Goal: Task Accomplishment & Management: Complete application form

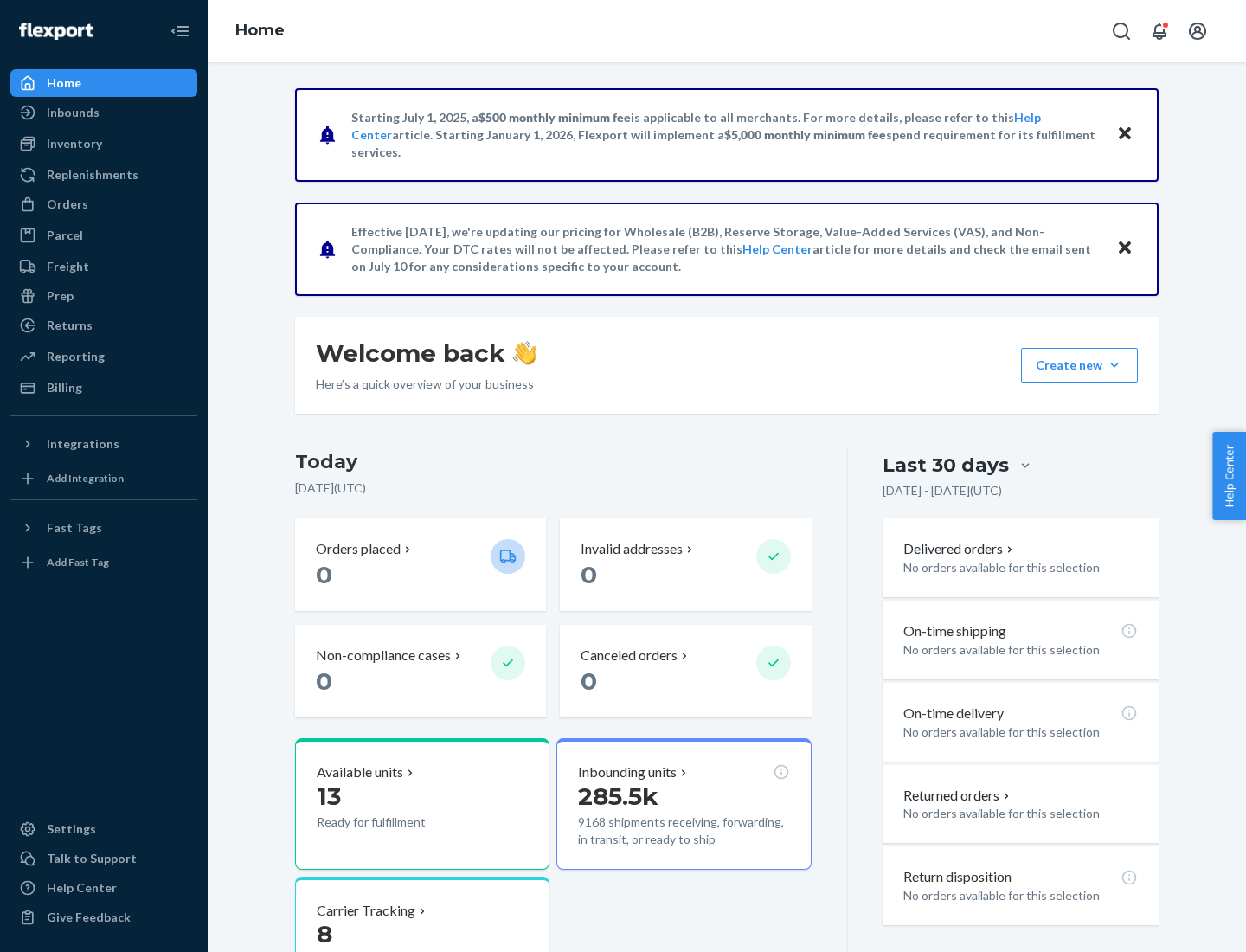
click at [1114, 365] on button "Create new Create new inbound Create new order Create new product" at bounding box center [1079, 365] width 117 height 35
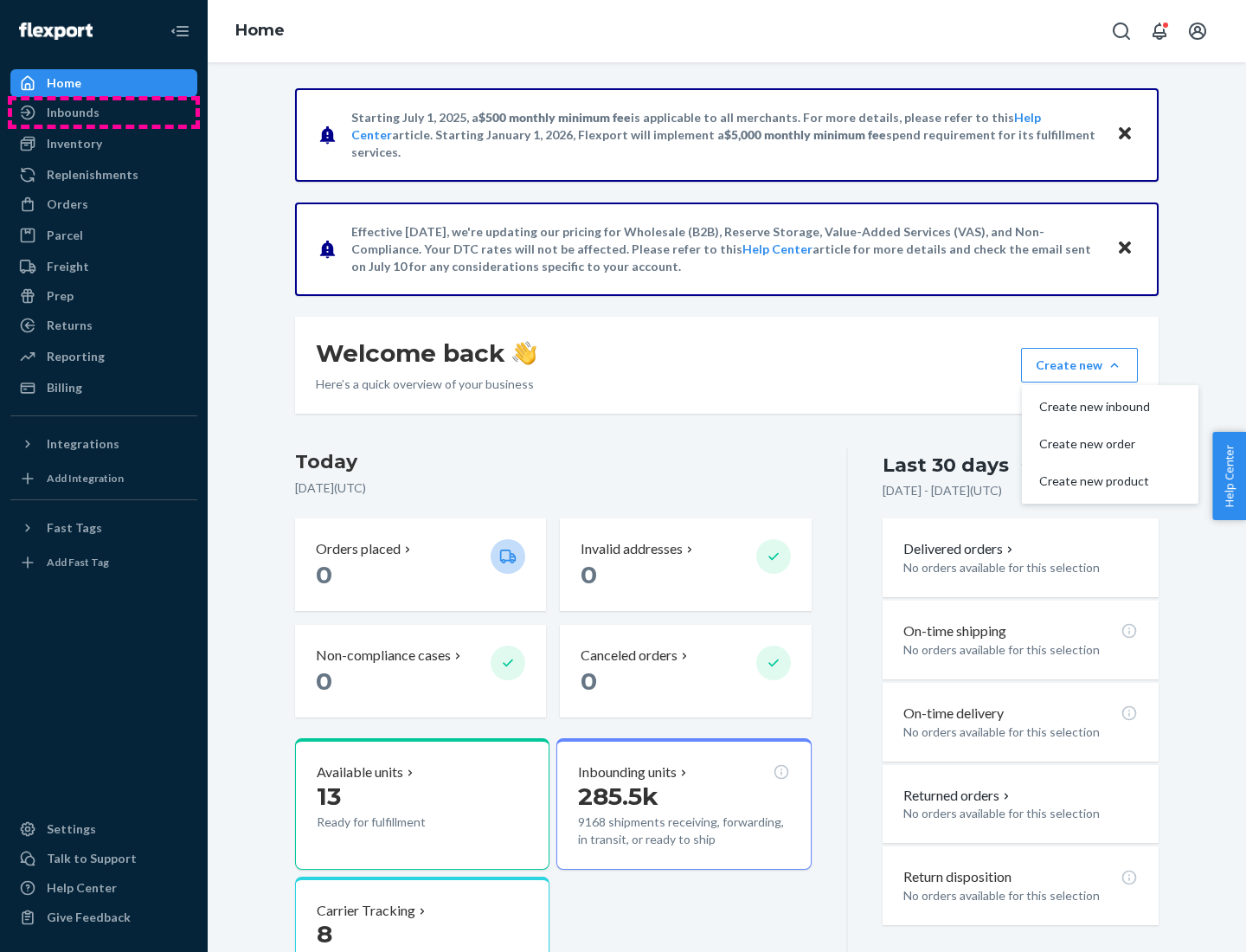
click at [104, 113] on div "Inbounds" at bounding box center [104, 112] width 183 height 25
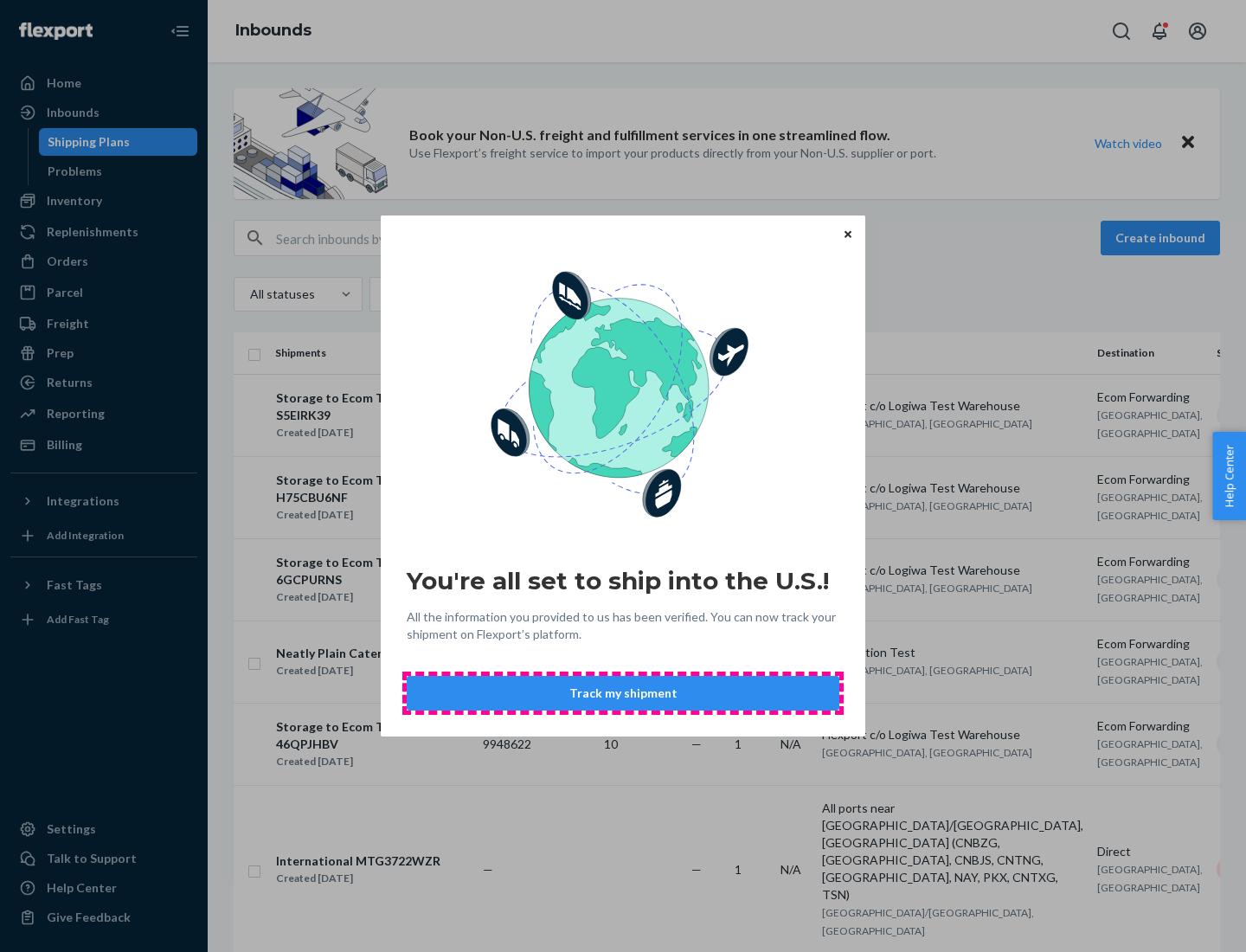
click at [623, 693] on button "Track my shipment" at bounding box center [623, 693] width 432 height 35
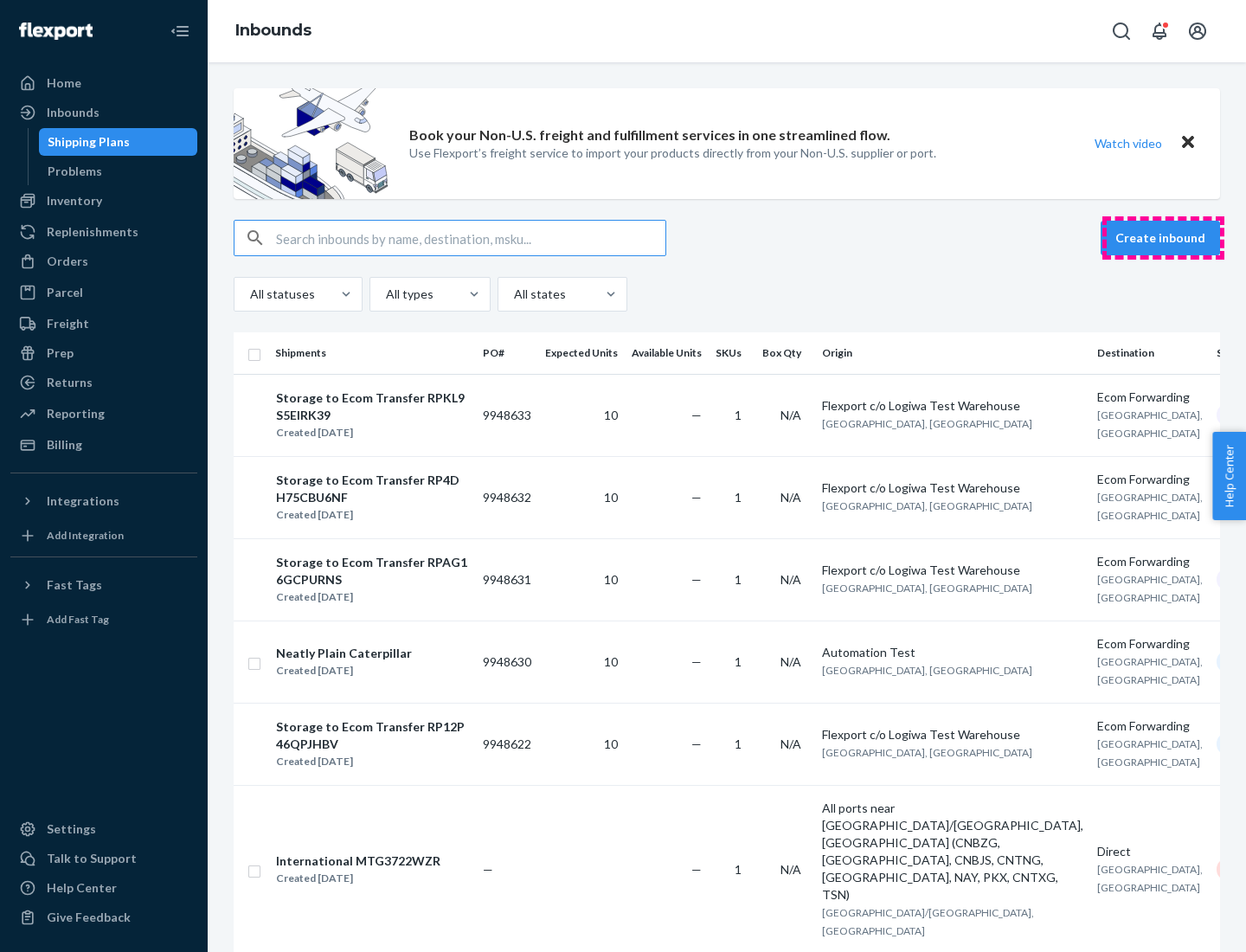
click at [1162, 238] on button "Create inbound" at bounding box center [1160, 238] width 119 height 35
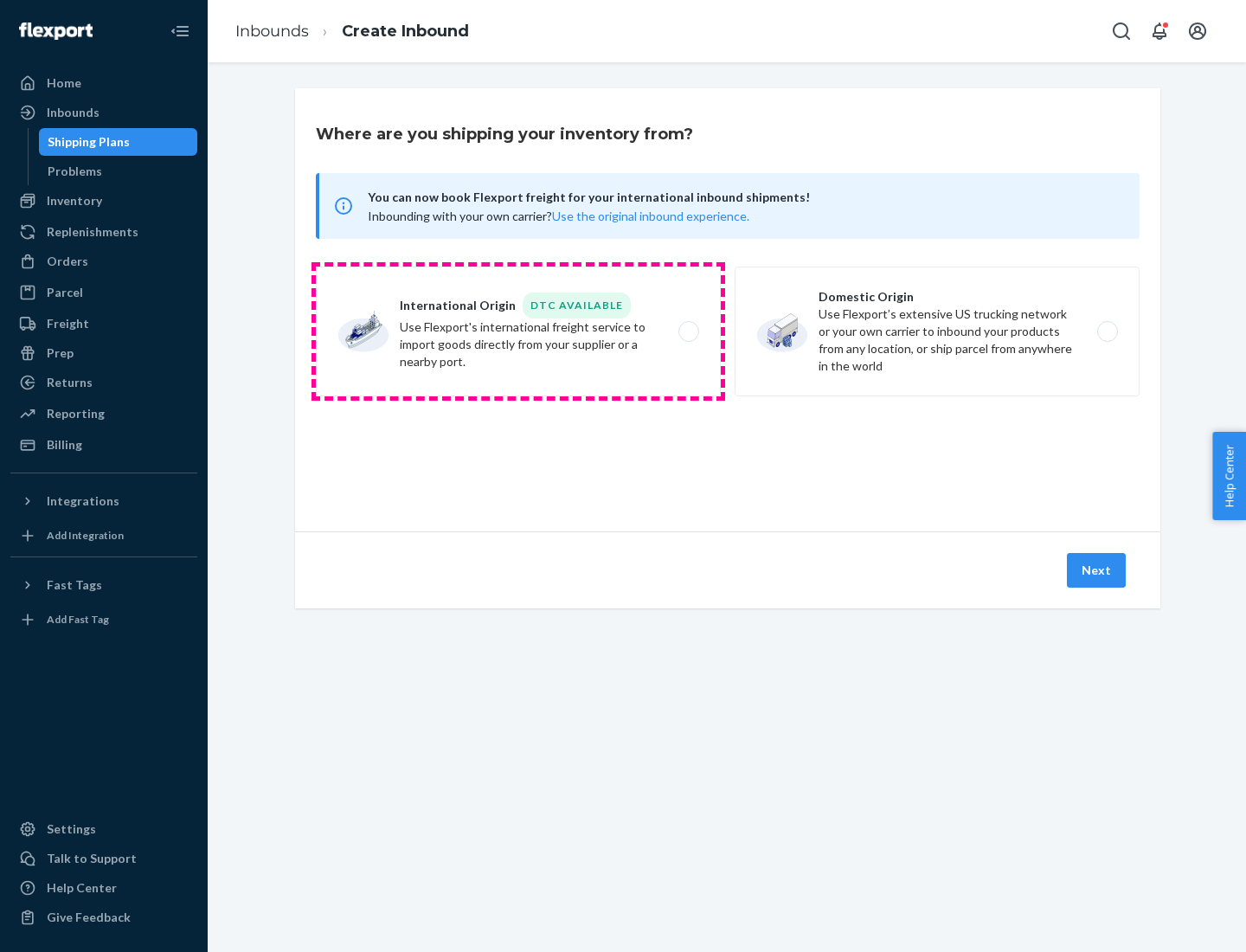
click at [519, 332] on label "International Origin DTC Available Use Flexport's international freight service…" at bounding box center [519, 331] width 405 height 130
click at [687, 332] on input "International Origin DTC Available Use Flexport's international freight service…" at bounding box center [693, 332] width 11 height 11
radio input "true"
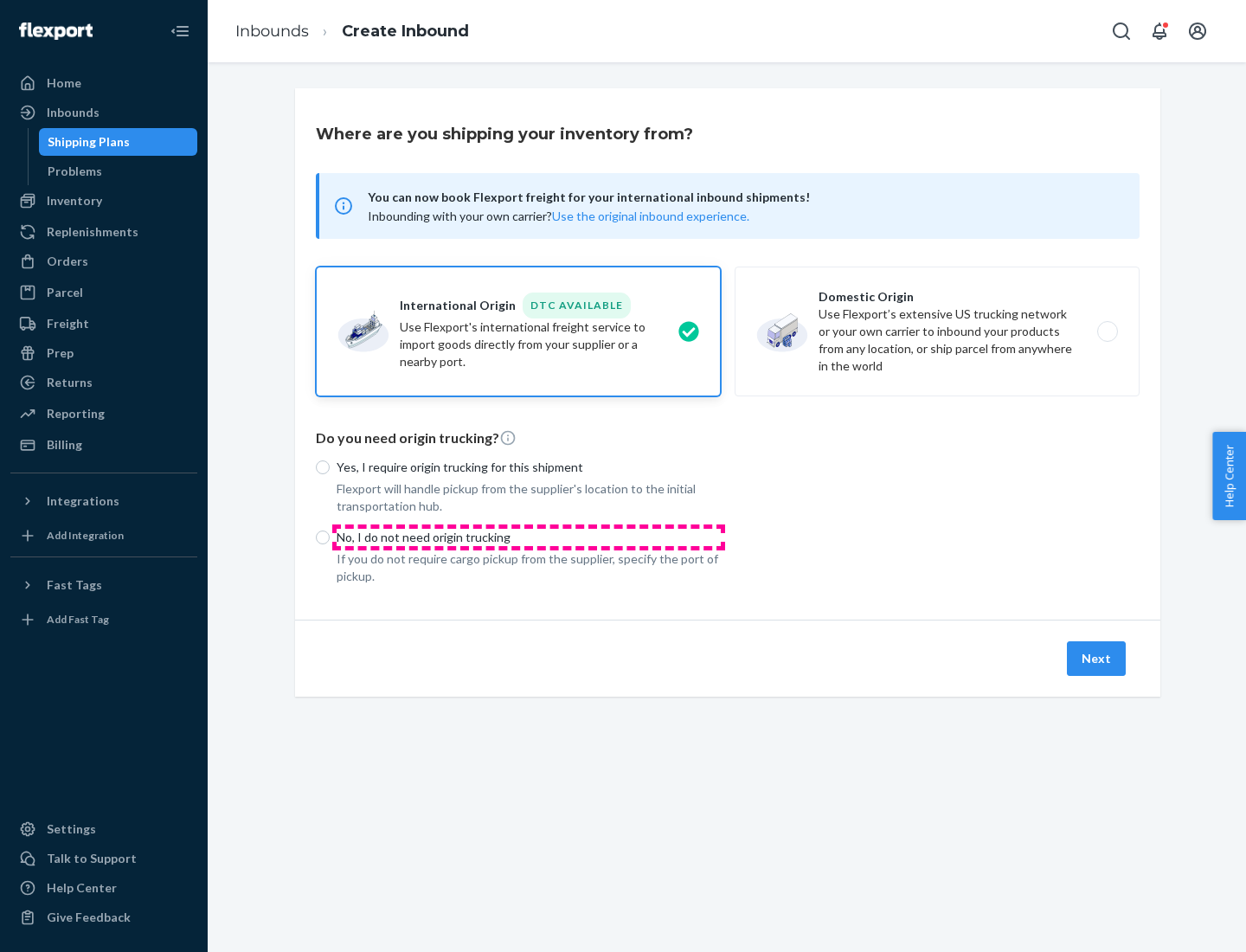
click at [529, 537] on p "No, I do not need origin trucking" at bounding box center [529, 537] width 384 height 17
click at [330, 537] on input "No, I do not need origin trucking" at bounding box center [322, 537] width 14 height 14
radio input "true"
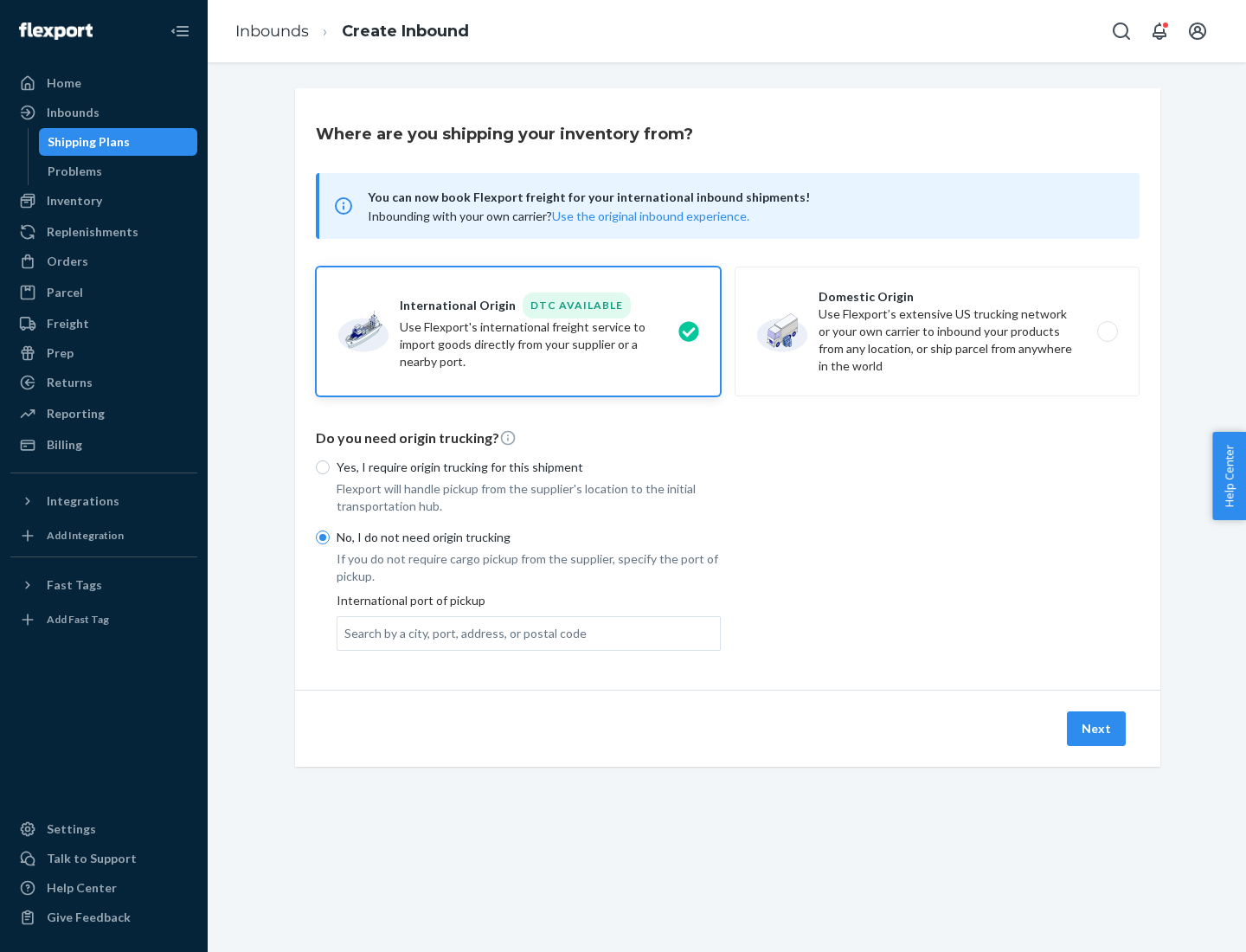
click at [461, 632] on div "Search by a city, port, address, or postal code" at bounding box center [465, 633] width 242 height 17
click at [346, 632] on input "Search by a city, port, address, or postal code" at bounding box center [345, 633] width 2 height 17
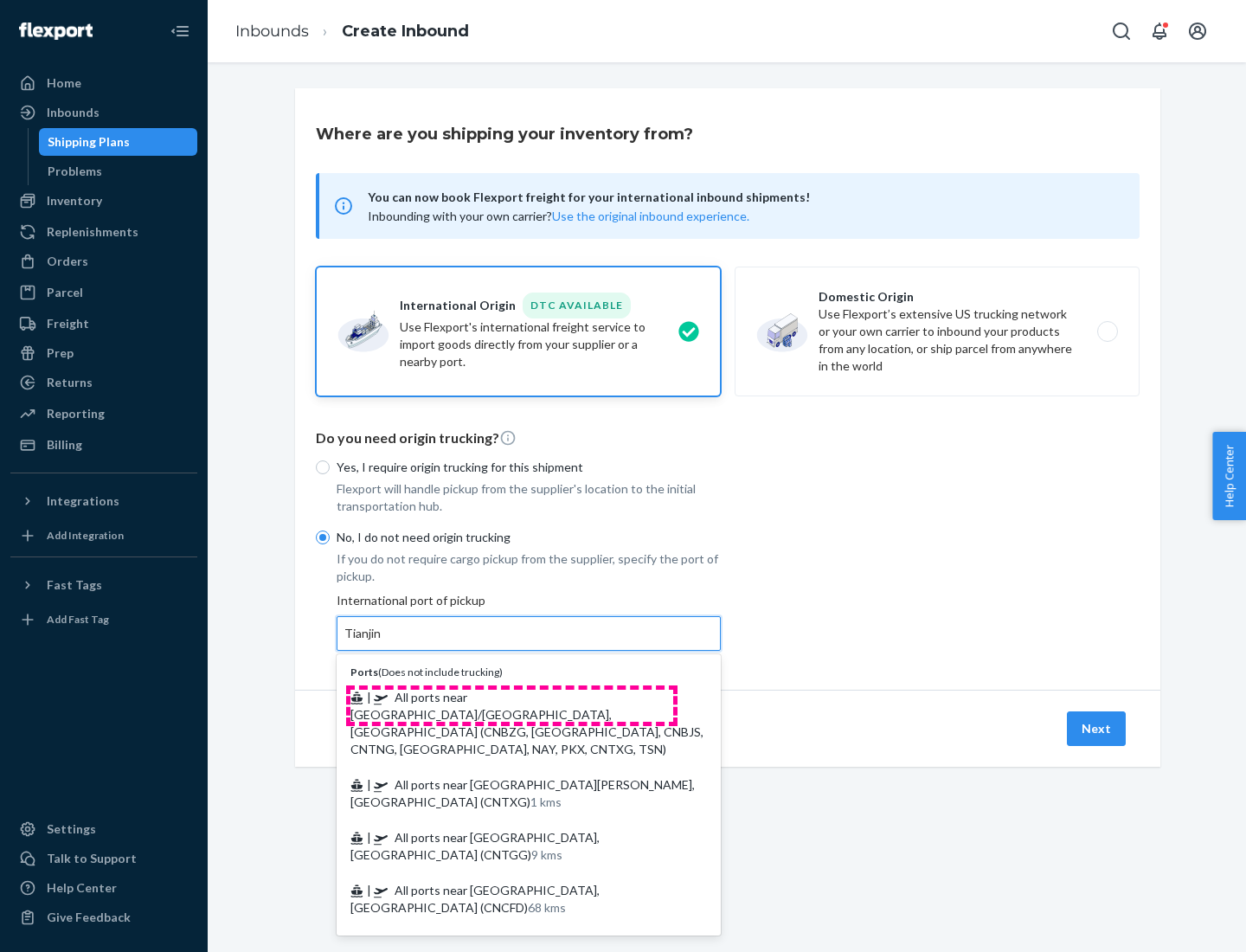
click at [511, 697] on span "| All ports near [GEOGRAPHIC_DATA]/[GEOGRAPHIC_DATA], [GEOGRAPHIC_DATA] (CNBZG,…" at bounding box center [527, 722] width 353 height 66
click at [382, 642] on input "Tianjin" at bounding box center [363, 633] width 38 height 17
type input "All ports near [GEOGRAPHIC_DATA]/[GEOGRAPHIC_DATA], [GEOGRAPHIC_DATA] (CNBZG, […"
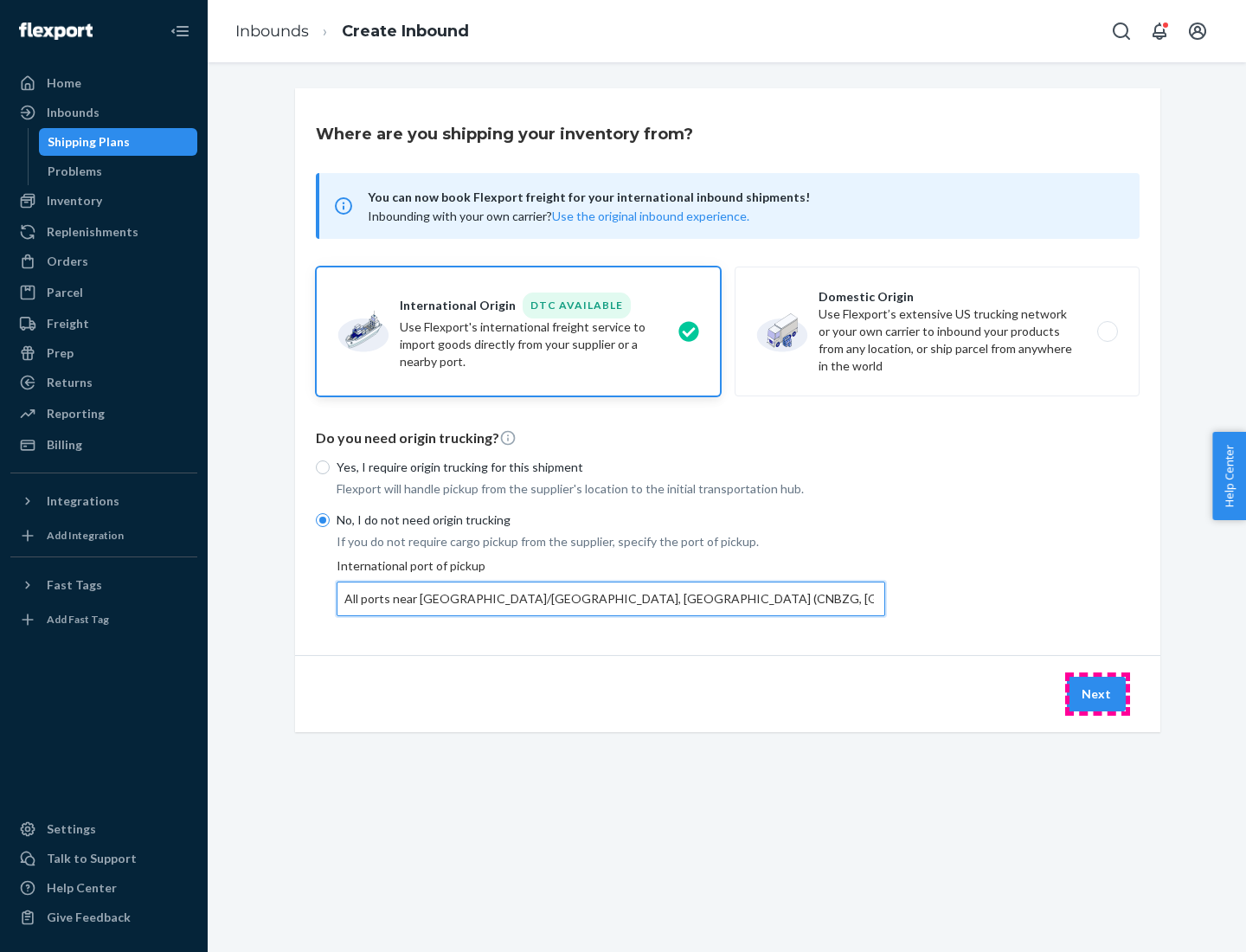
click at [1097, 693] on button "Next" at bounding box center [1095, 694] width 59 height 35
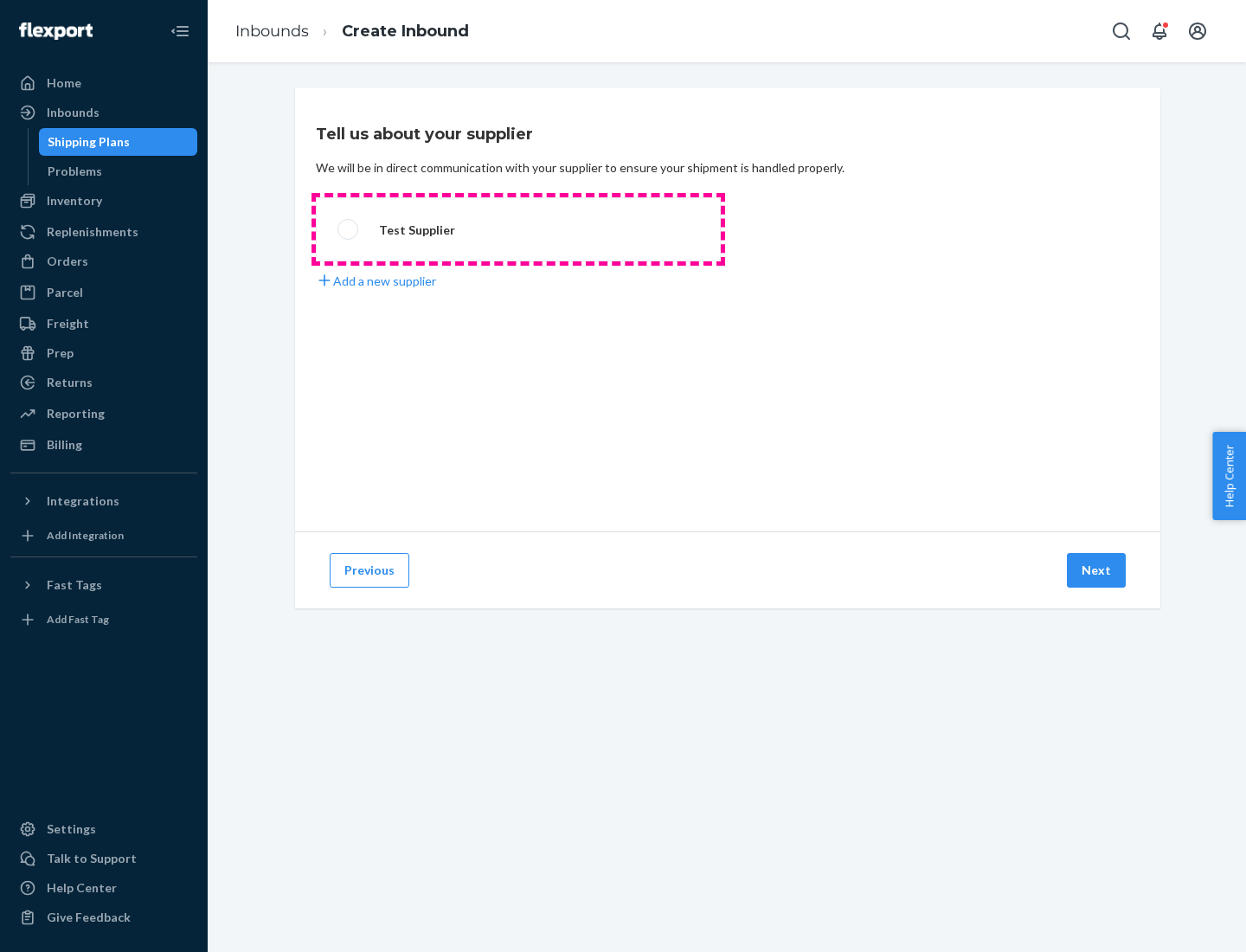
click at [519, 229] on label "Test Supplier" at bounding box center [519, 229] width 405 height 64
click at [349, 229] on input "Test Supplier" at bounding box center [342, 230] width 11 height 11
radio input "true"
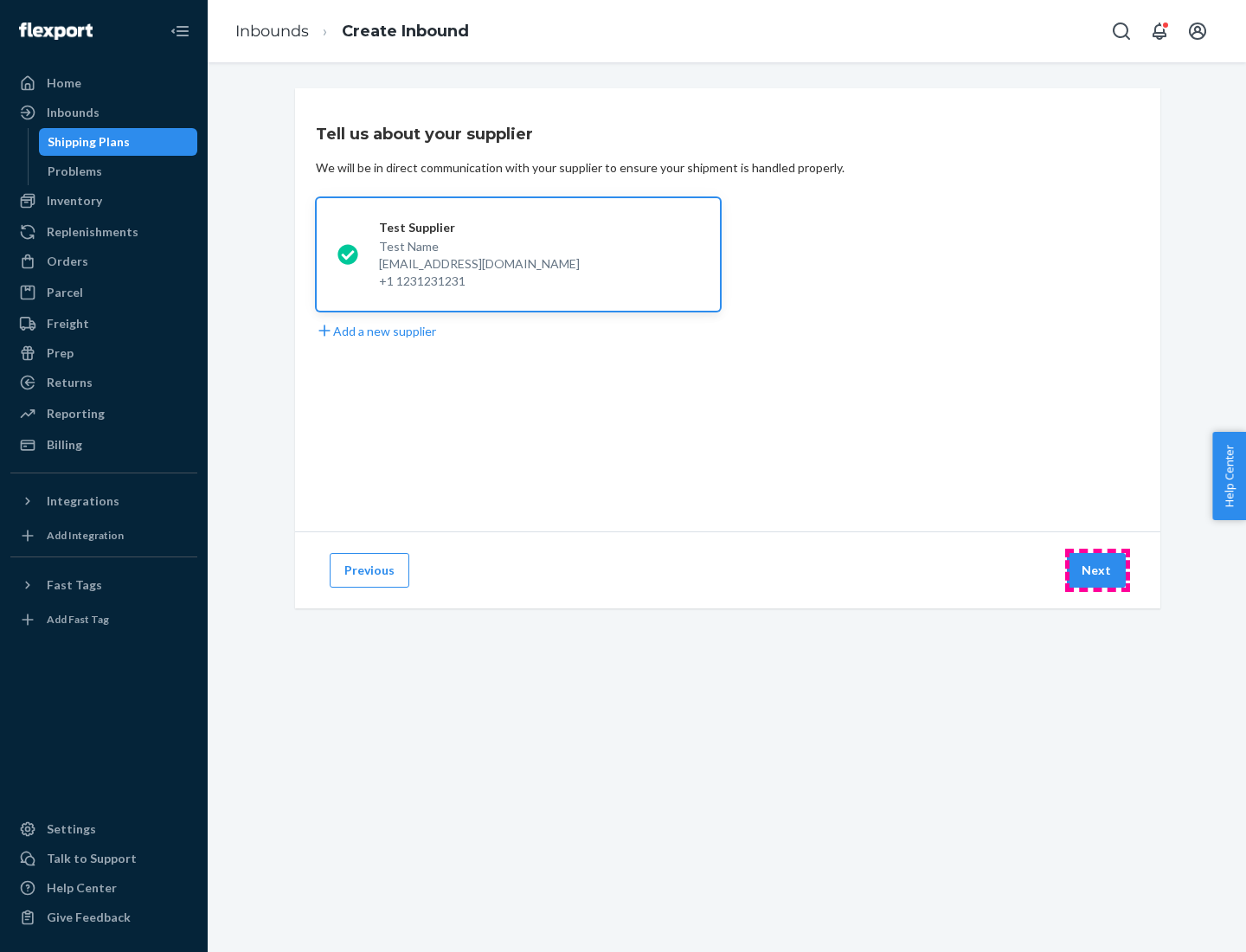
click at [1097, 570] on button "Next" at bounding box center [1095, 570] width 59 height 35
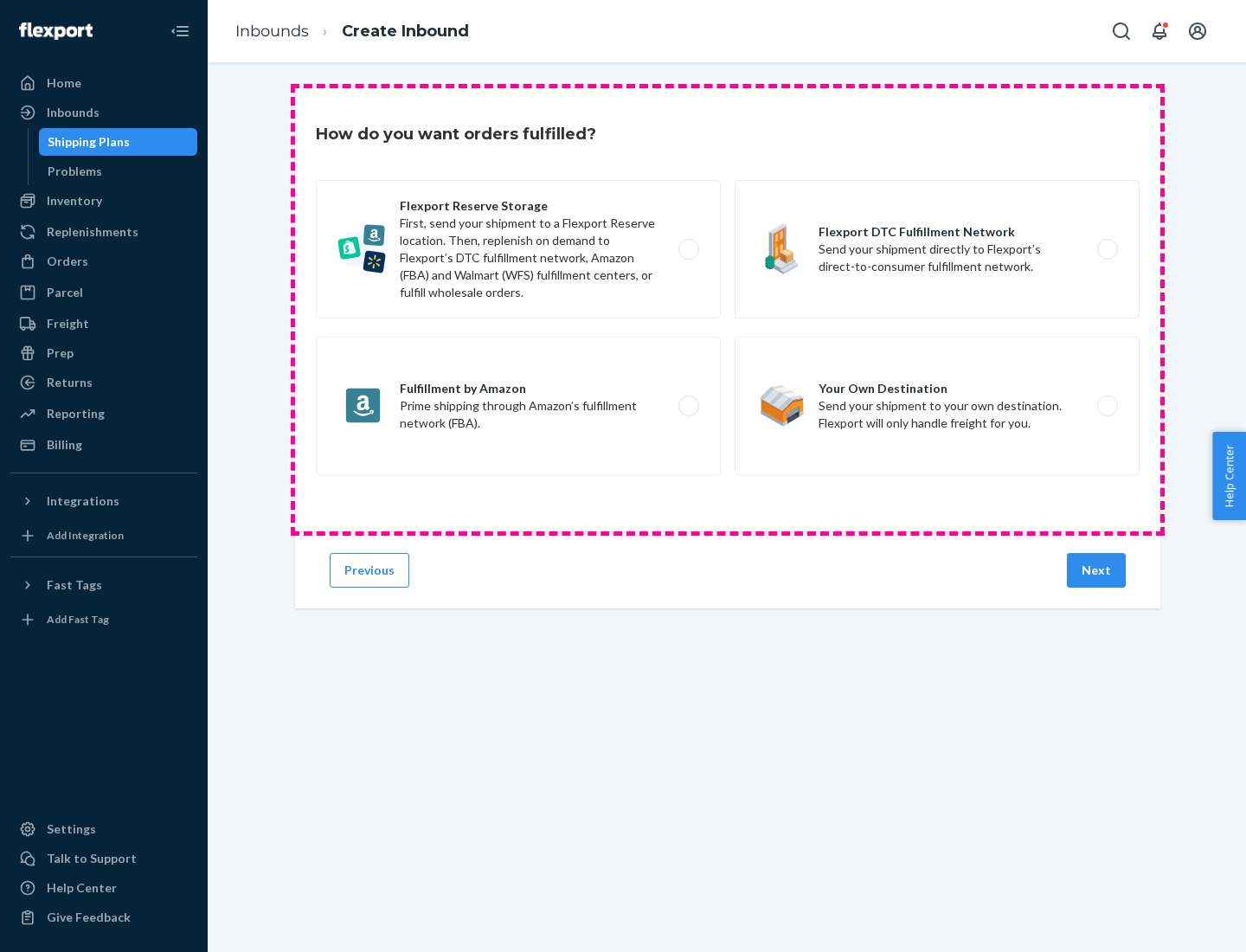
click at [727, 310] on div "Flexport Reserve Storage First, send your shipment to a Flexport Reserve locati…" at bounding box center [727, 330] width 824 height 300
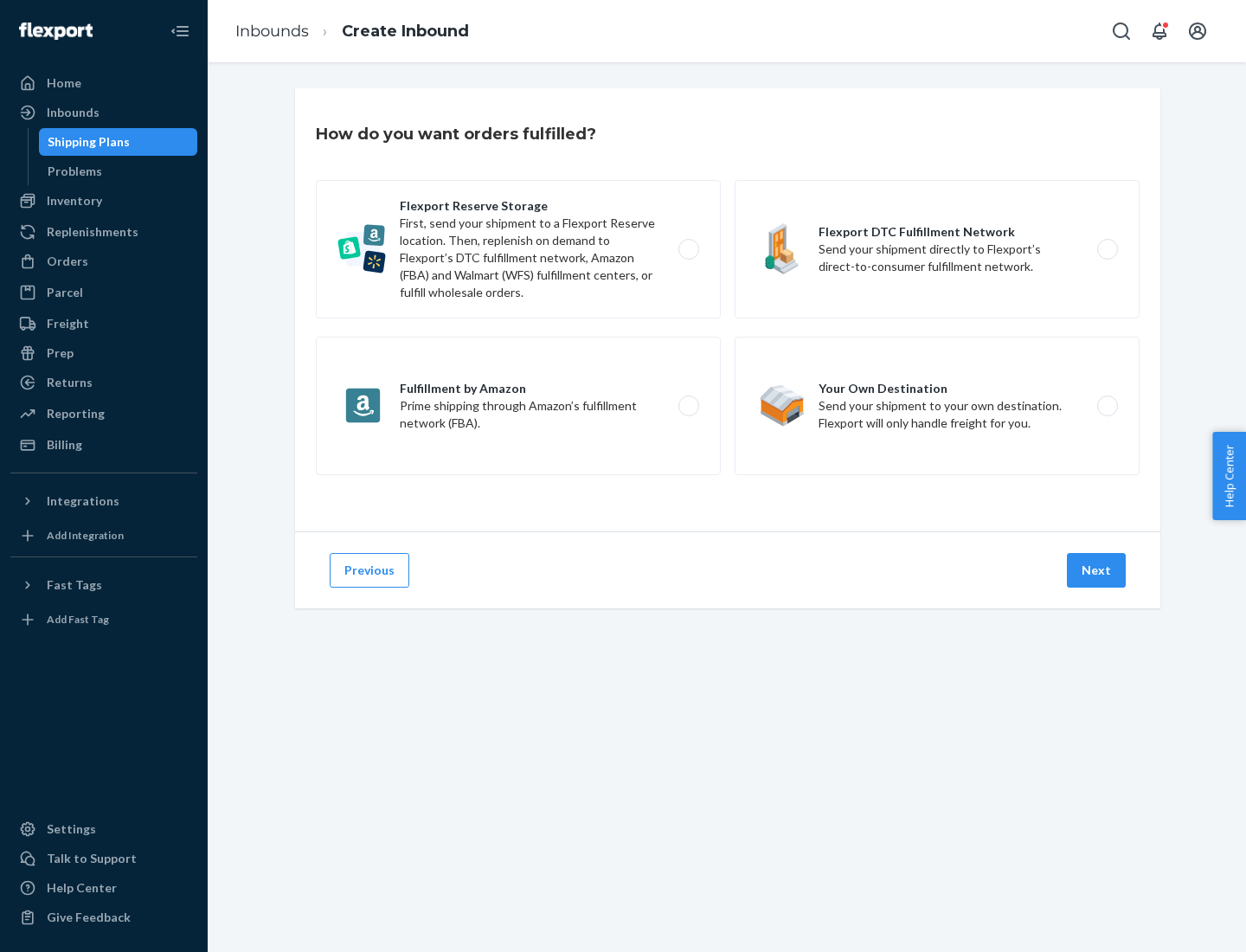
click at [937, 249] on label "Flexport DTC Fulfillment Network Send your shipment directly to Flexport’s dire…" at bounding box center [937, 249] width 405 height 138
click at [1106, 249] on input "Flexport DTC Fulfillment Network Send your shipment directly to Flexport’s dire…" at bounding box center [1112, 250] width 11 height 11
radio input "true"
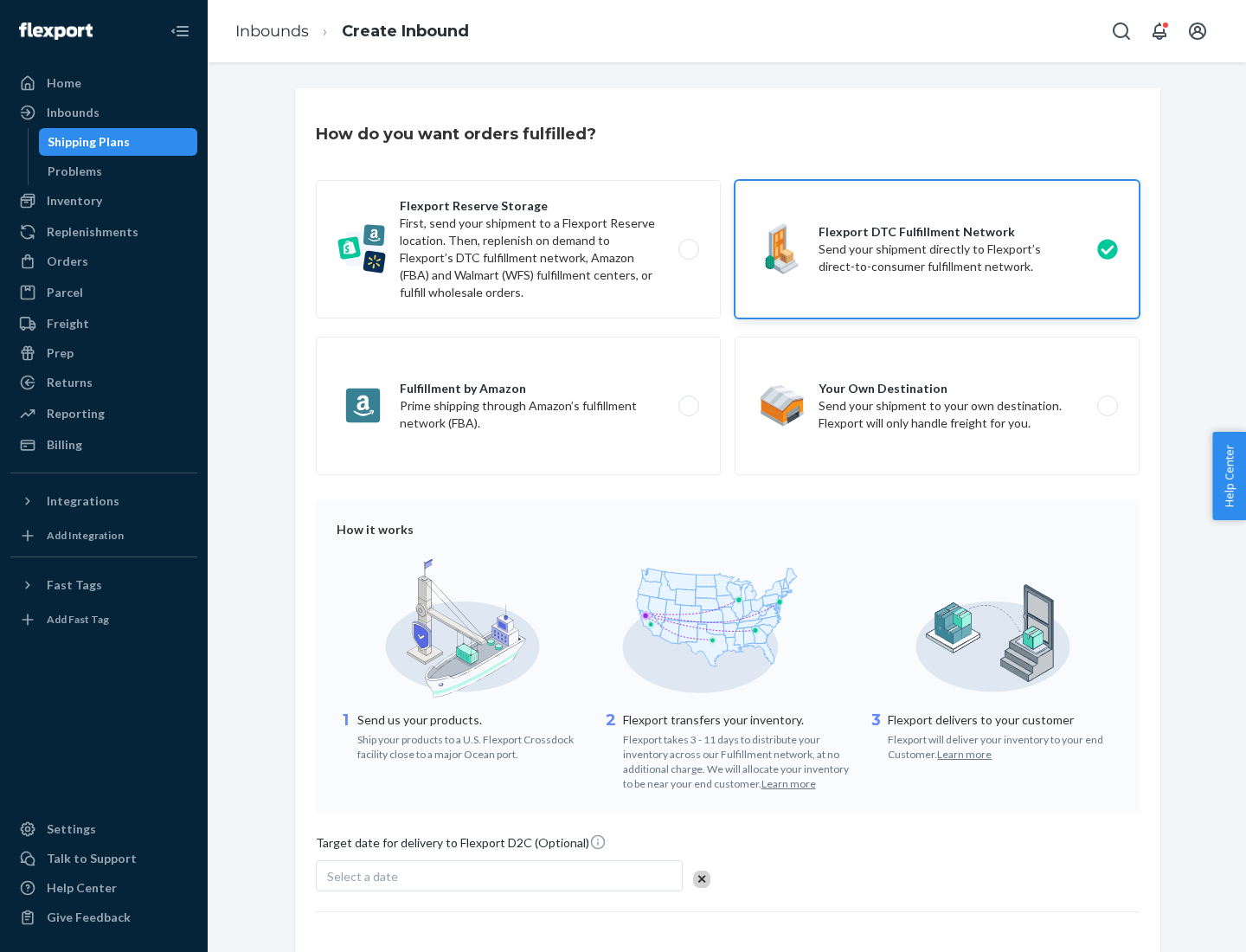
scroll to position [127, 0]
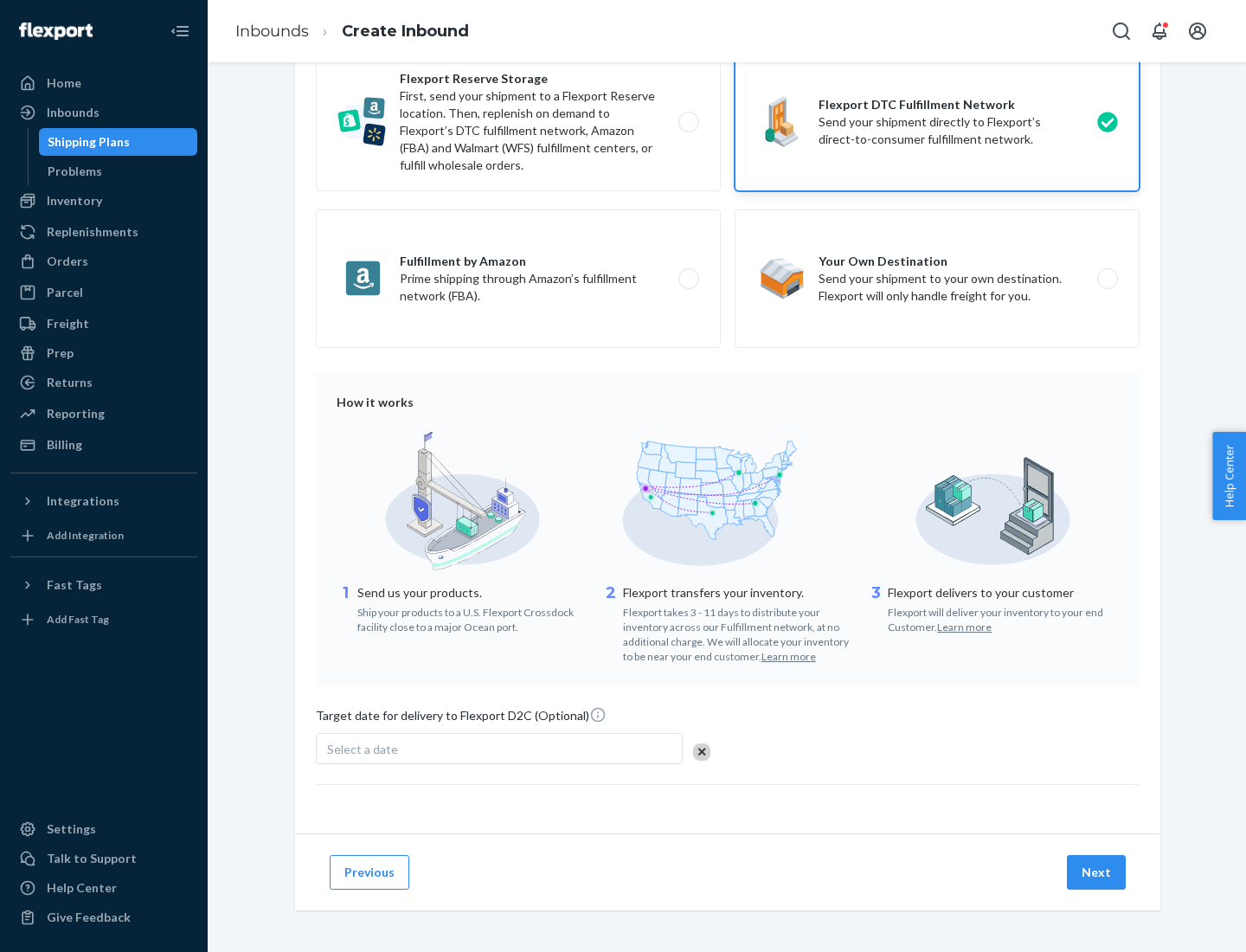
click at [1097, 871] on button "Next" at bounding box center [1095, 872] width 59 height 35
